Goal: Task Accomplishment & Management: Manage account settings

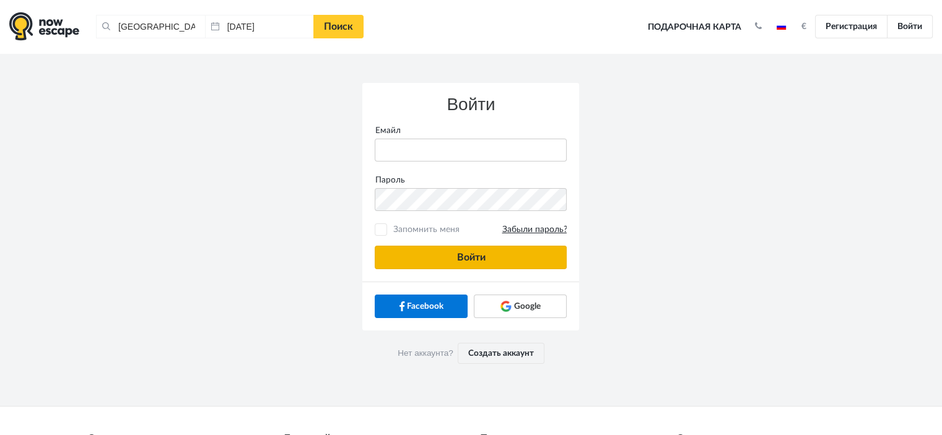
type input "anatoly@imaginaris.ee"
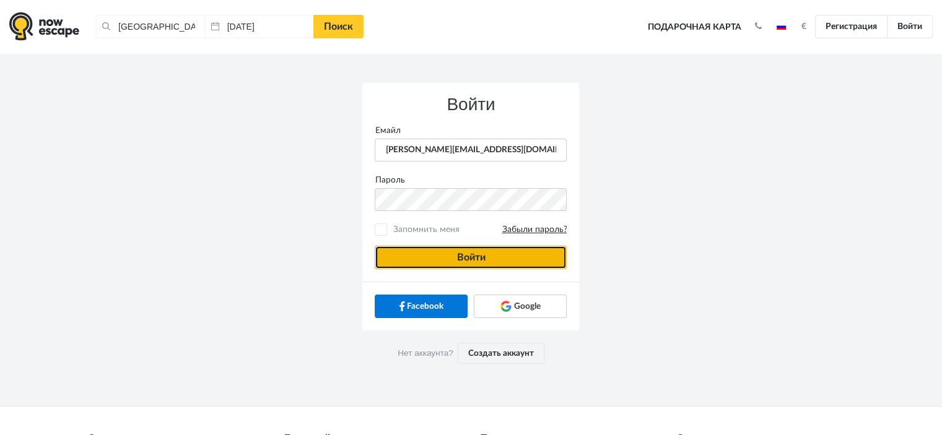
click at [533, 252] on button "Войти" at bounding box center [471, 258] width 192 height 24
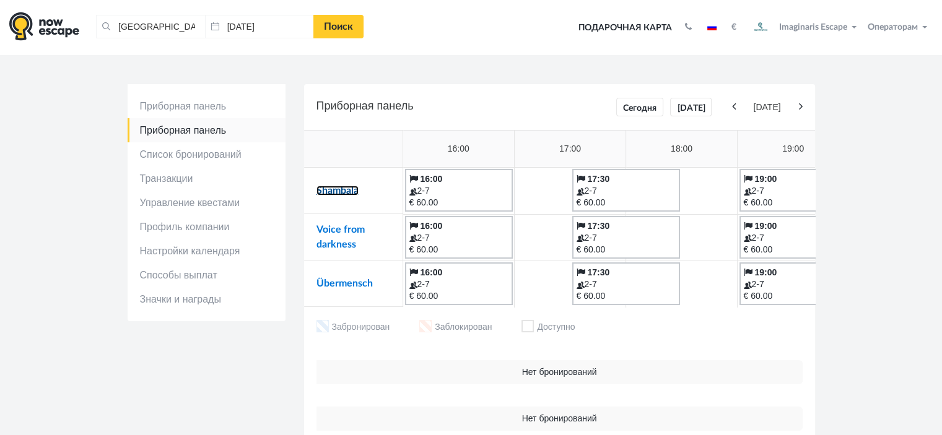
click at [347, 191] on link "Shambala" at bounding box center [338, 191] width 42 height 10
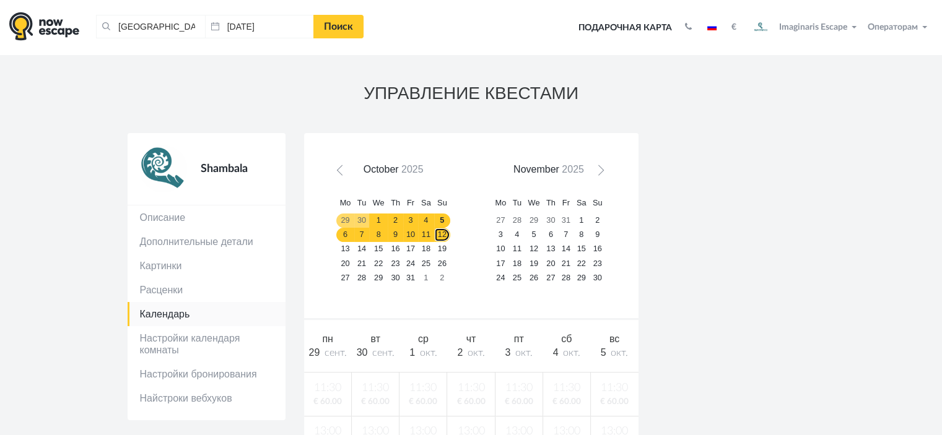
click at [434, 235] on link "12" at bounding box center [442, 235] width 16 height 14
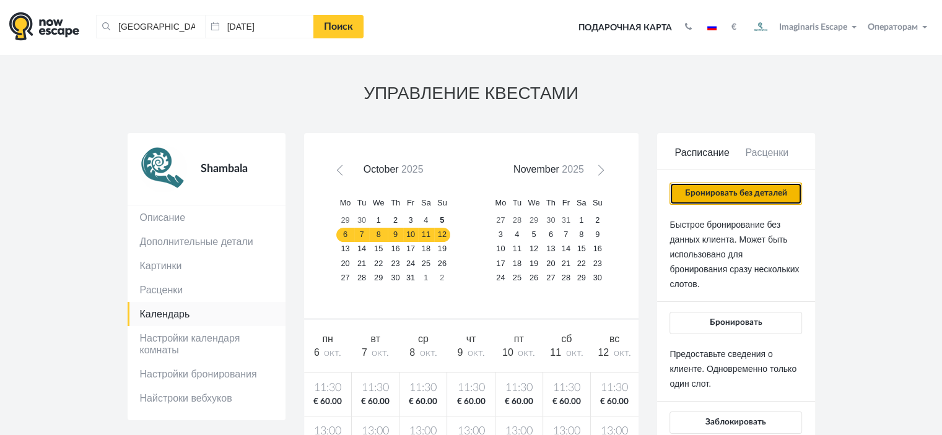
click at [728, 198] on button "Бронировать без деталей" at bounding box center [736, 194] width 132 height 22
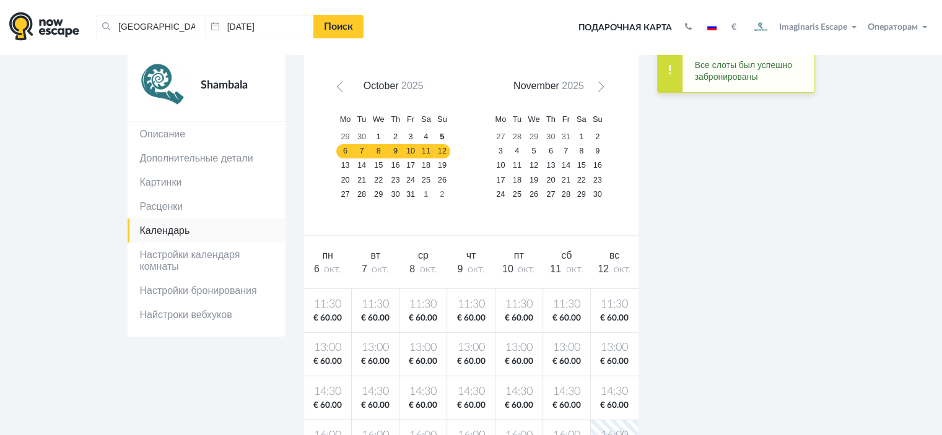
scroll to position [62, 0]
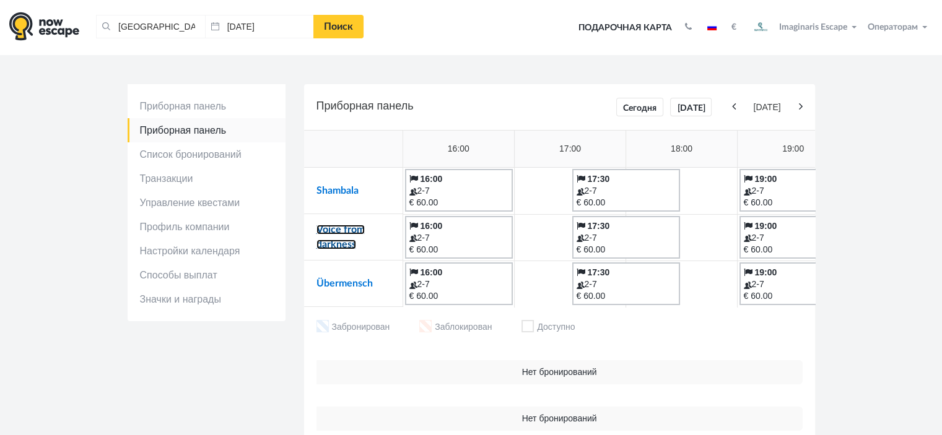
click at [357, 231] on link "Voice from darkness" at bounding box center [341, 237] width 48 height 25
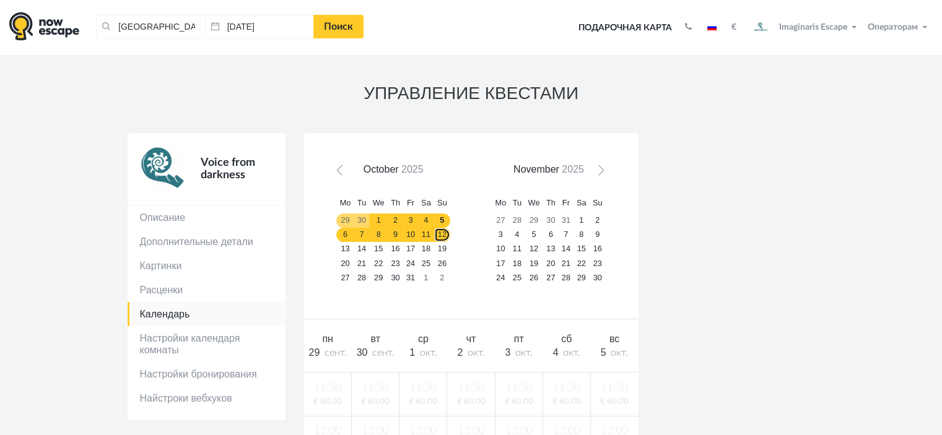
click at [439, 228] on link "12" at bounding box center [442, 235] width 16 height 14
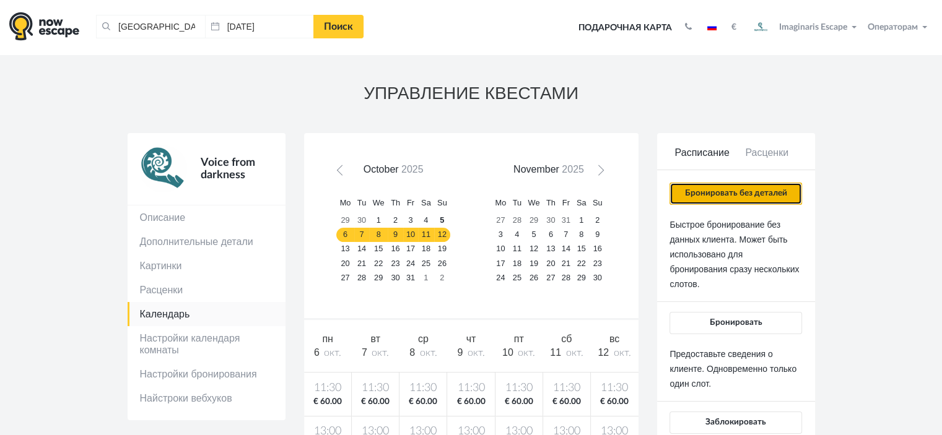
click at [694, 196] on button "Бронировать без деталей" at bounding box center [736, 194] width 132 height 22
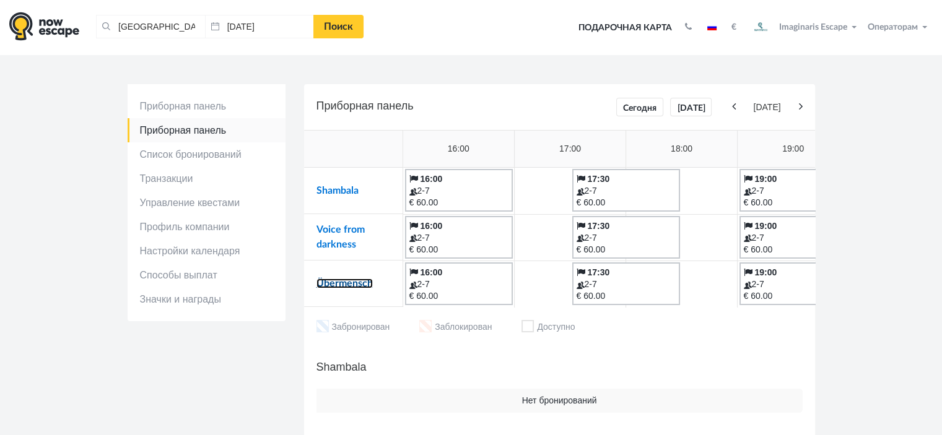
click at [357, 281] on link "Übermensch" at bounding box center [345, 284] width 56 height 10
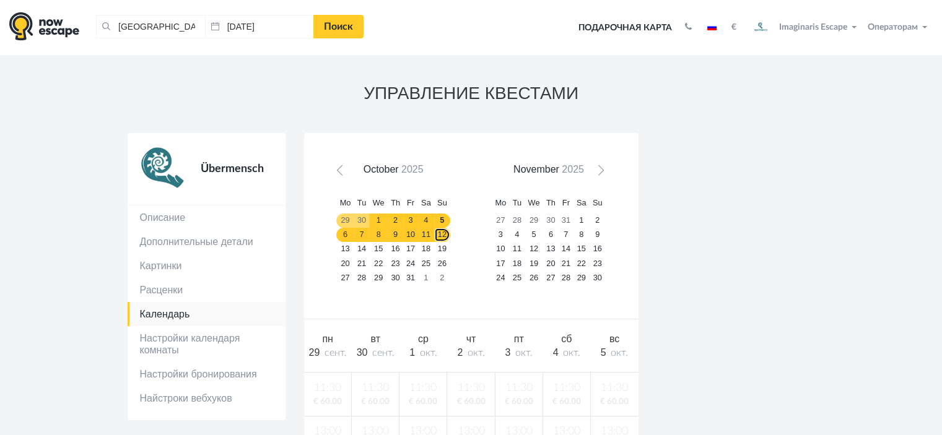
click at [442, 239] on link "12" at bounding box center [442, 235] width 16 height 14
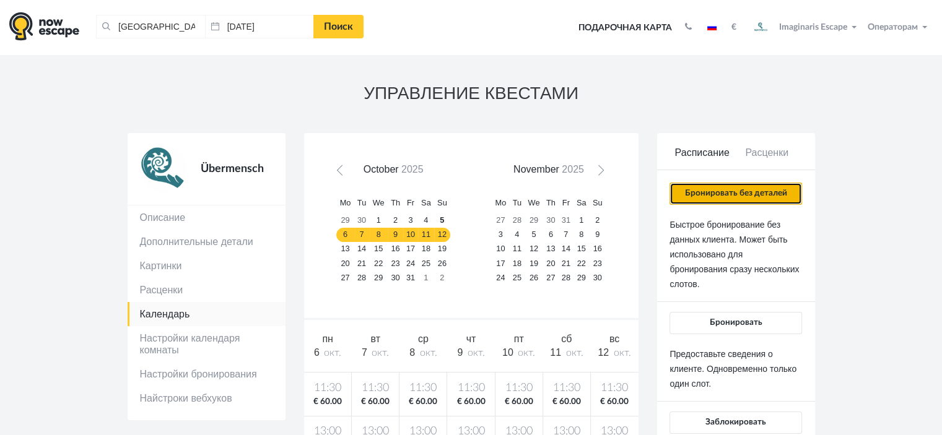
click at [712, 191] on button "Бронировать без деталей" at bounding box center [736, 194] width 132 height 22
